Goal: Task Accomplishment & Management: Use online tool/utility

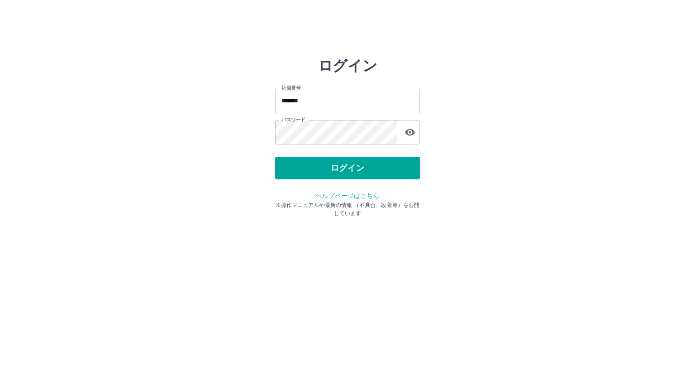
click at [220, 202] on html "ログイン 社員番号 ******* 社員番号 パスワード パスワード ログイン ヘルプページはこちら ※操作マニュアルや最新の情報 （不具合、改善等）を公開し…" at bounding box center [347, 101] width 695 height 202
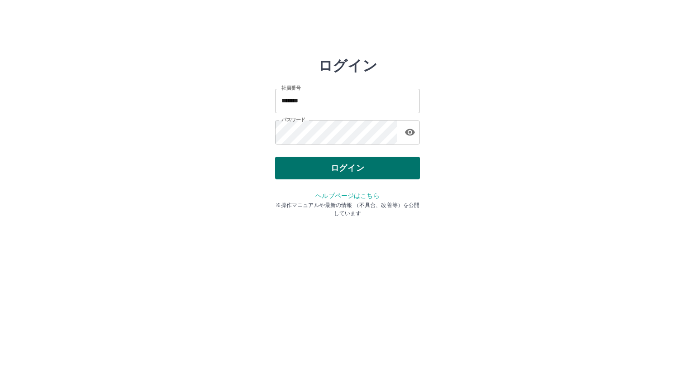
click at [305, 172] on button "ログイン" at bounding box center [347, 168] width 145 height 23
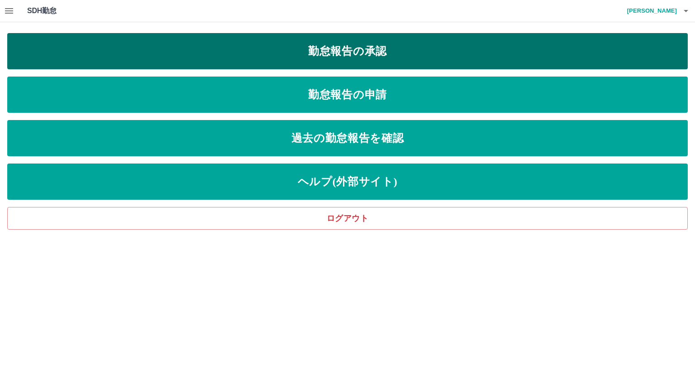
click at [366, 45] on link "勤怠報告の承認" at bounding box center [347, 51] width 681 height 36
